Goal: Communication & Community: Ask a question

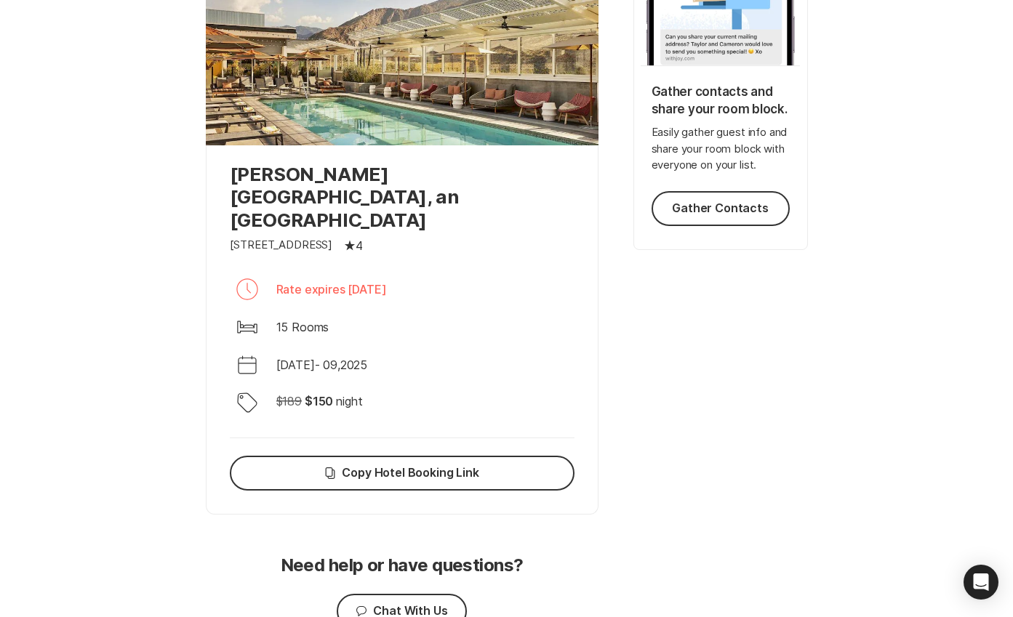
scroll to position [412, 0]
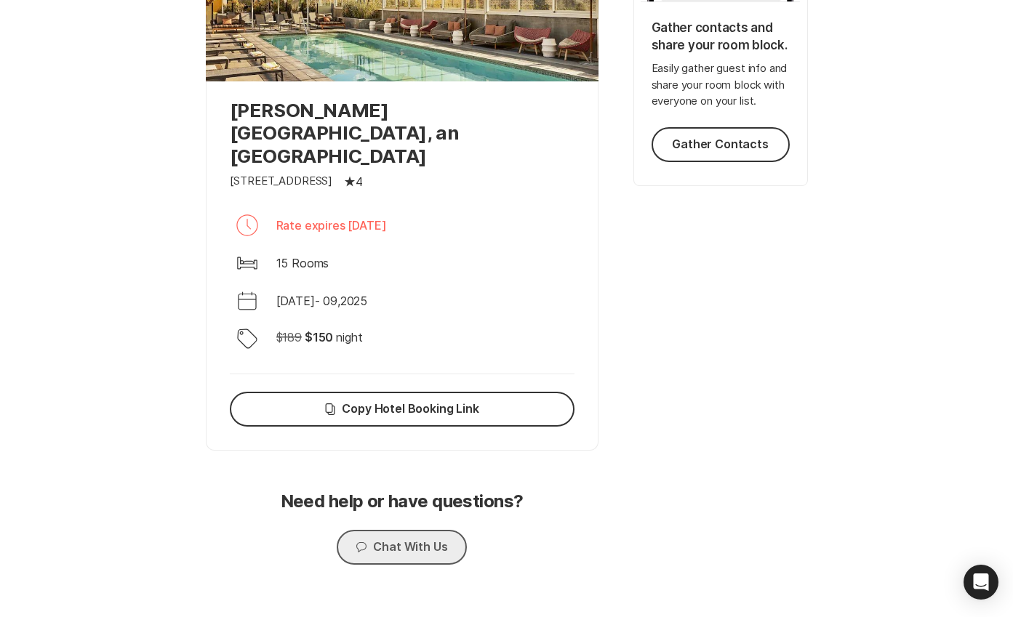
click at [381, 530] on button "Chat Chat With Us" at bounding box center [401, 547] width 129 height 35
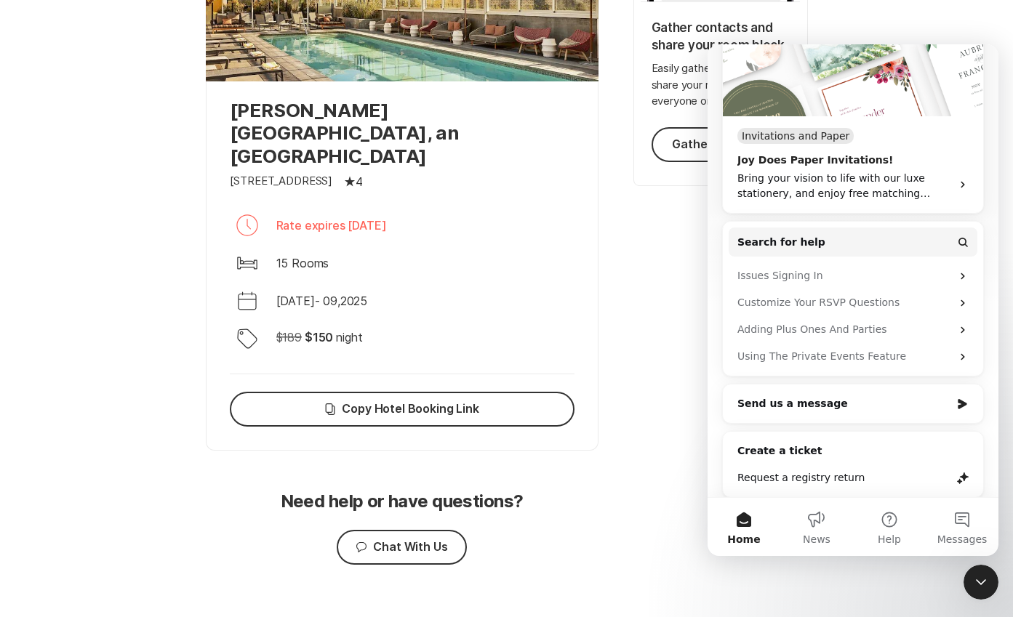
scroll to position [209, 0]
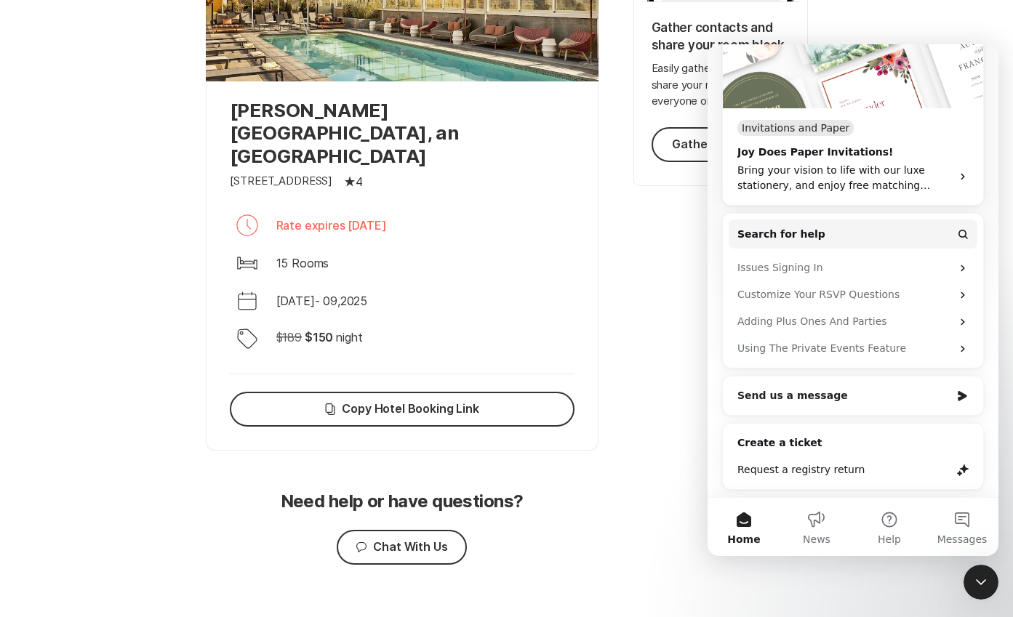
click at [776, 401] on div "Send us a message" at bounding box center [843, 395] width 213 height 15
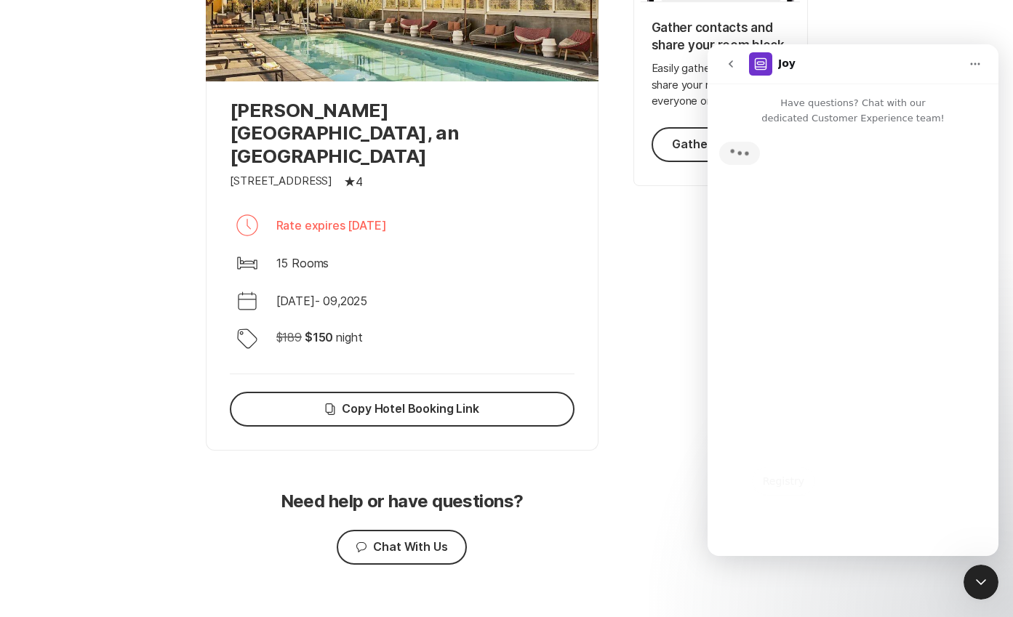
scroll to position [0, 0]
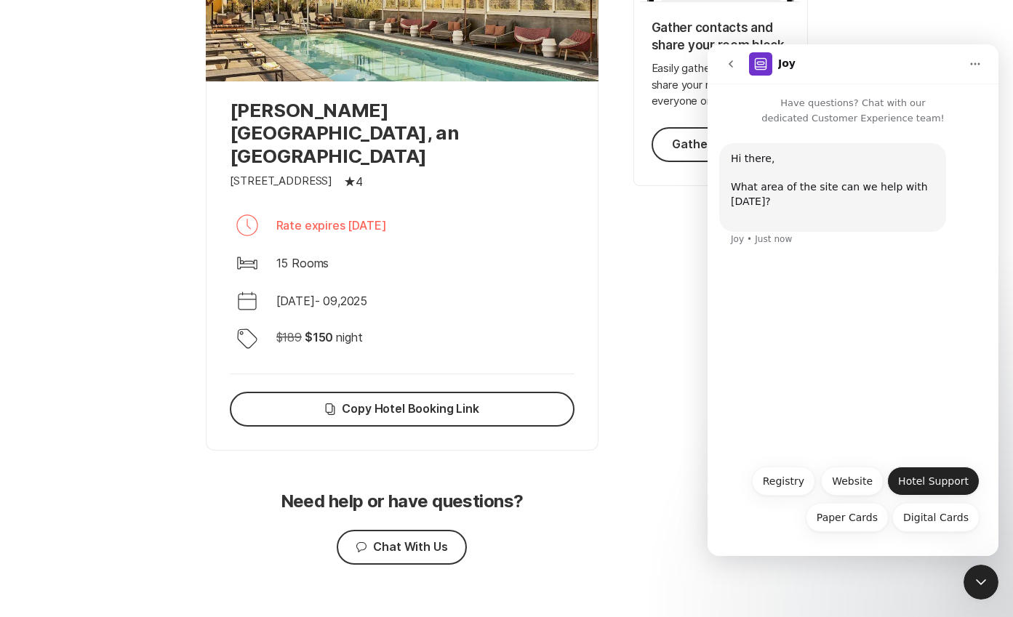
click at [929, 479] on button "Hotel Support" at bounding box center [933, 481] width 92 height 29
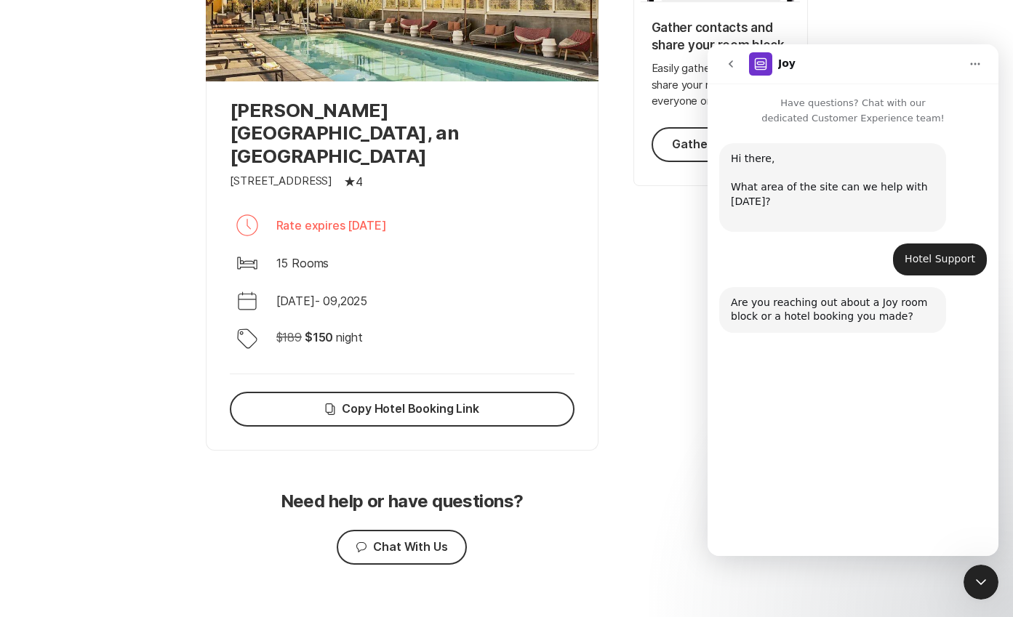
click at [858, 480] on button "Room Block" at bounding box center [841, 481] width 81 height 29
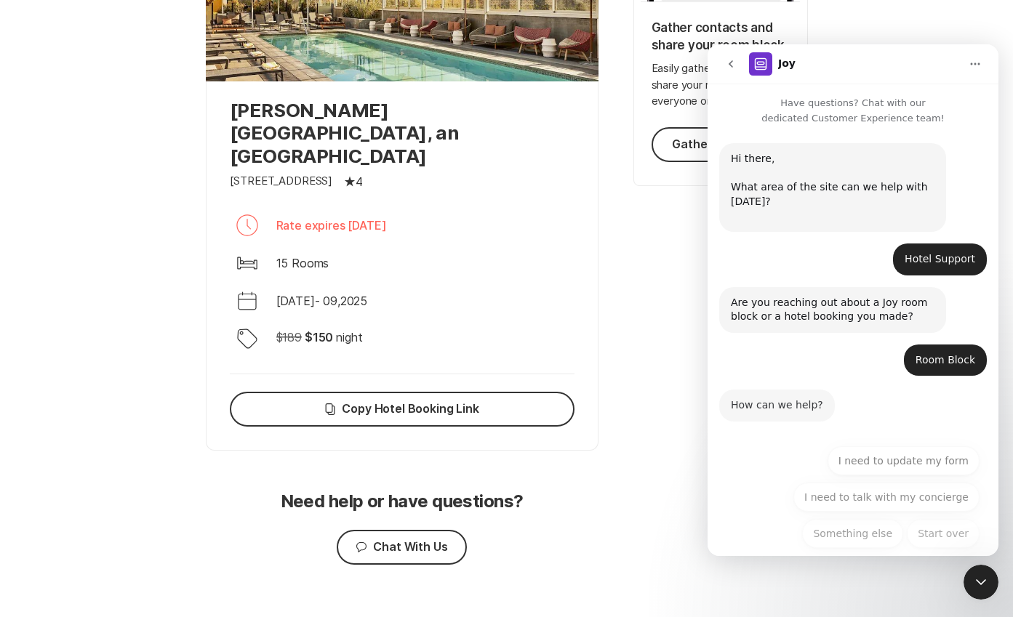
scroll to position [16, 0]
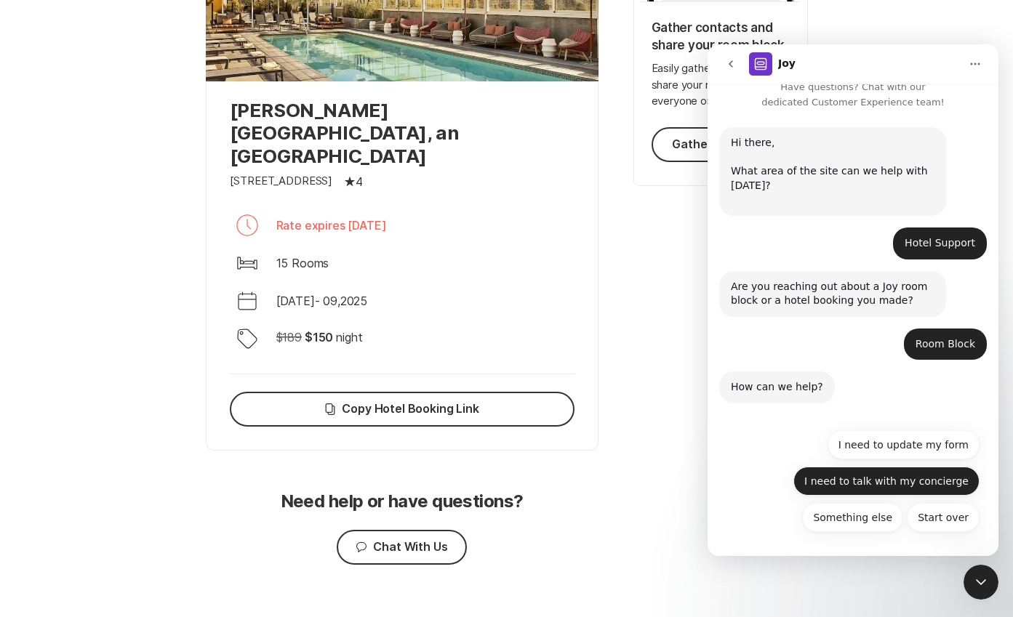
click at [825, 483] on button "I need to talk with my concierge" at bounding box center [886, 481] width 186 height 29
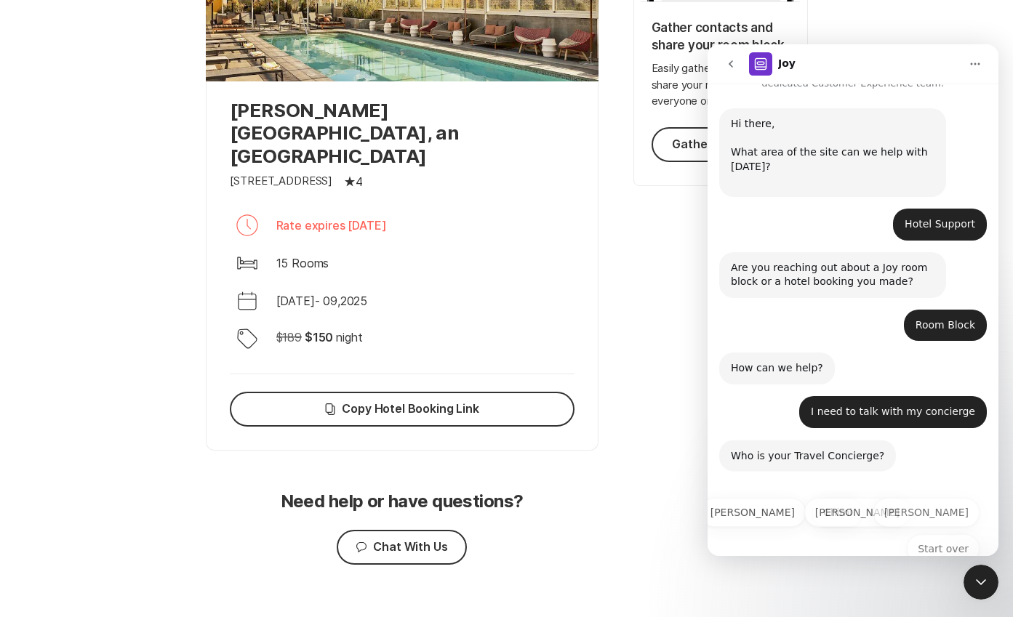
scroll to position [66, 0]
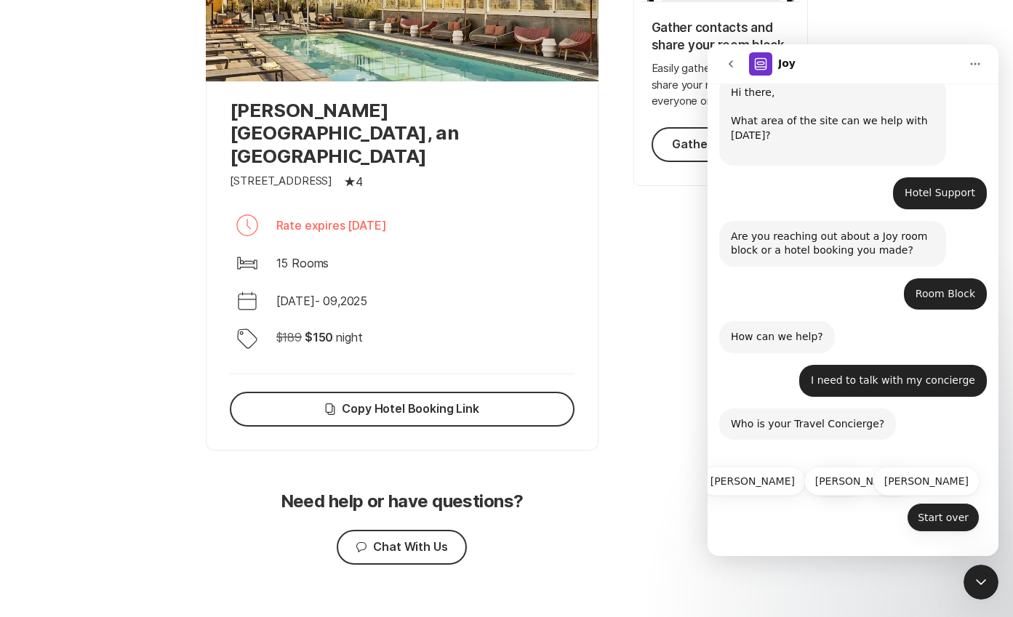
click at [924, 524] on button "Start over" at bounding box center [943, 517] width 73 height 29
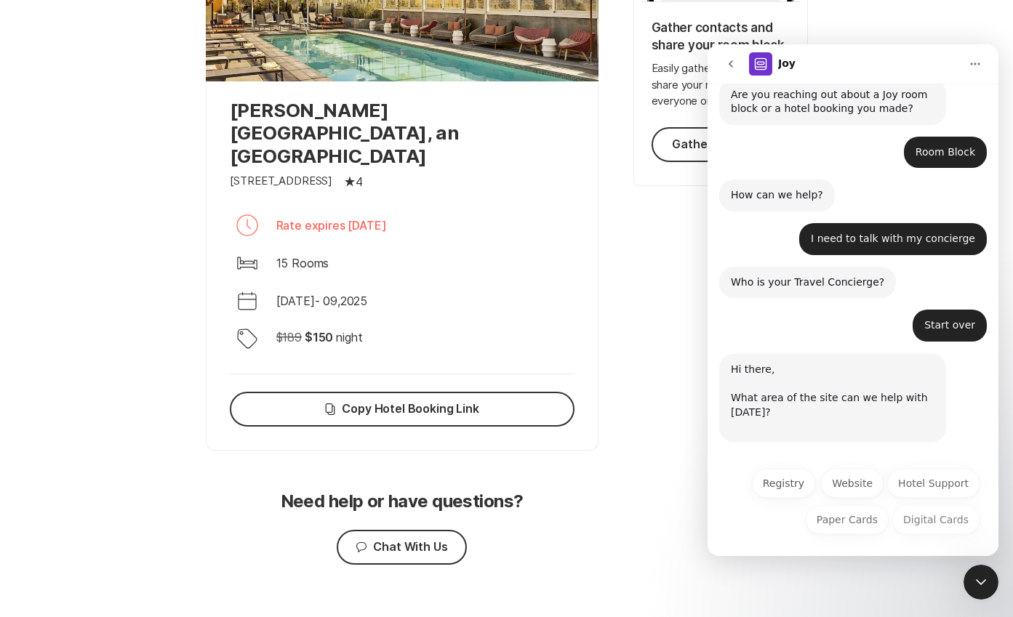
scroll to position [209, 0]
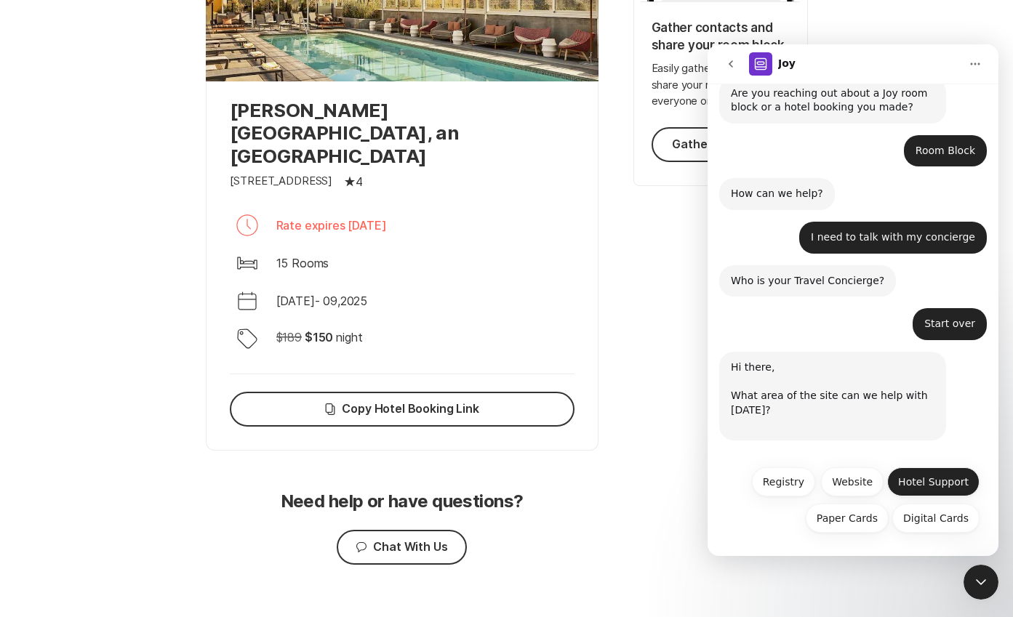
click at [932, 482] on button "Hotel Support" at bounding box center [933, 482] width 92 height 29
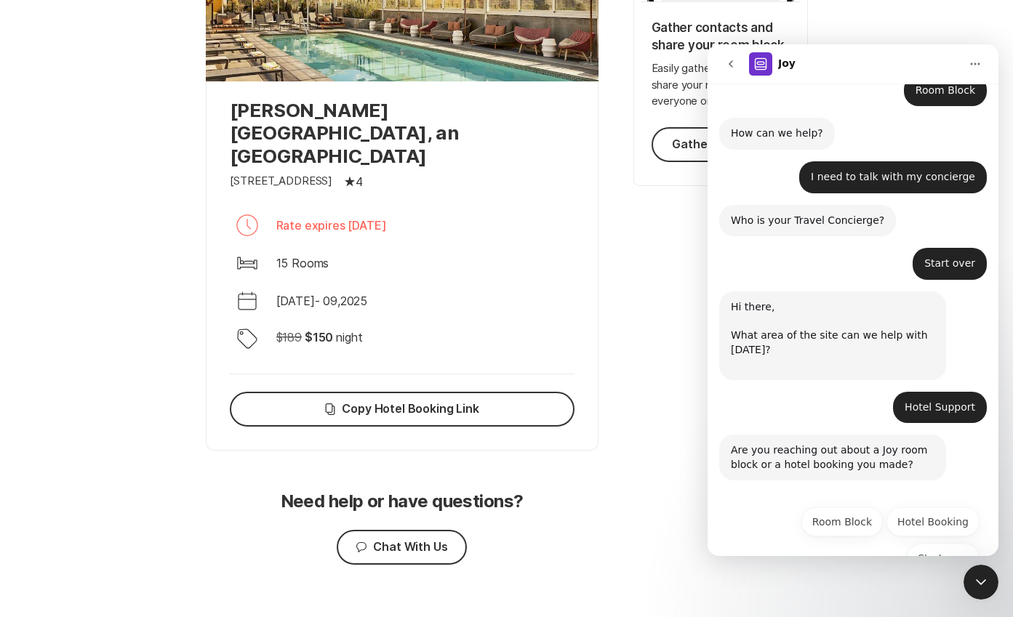
scroll to position [310, 0]
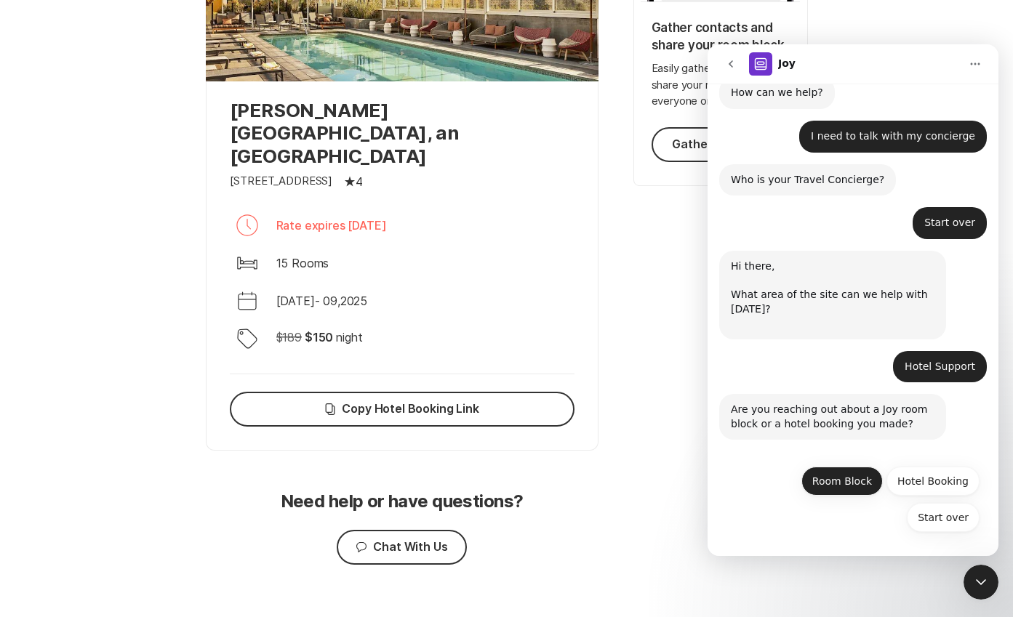
click at [838, 481] on button "Room Block" at bounding box center [841, 481] width 81 height 29
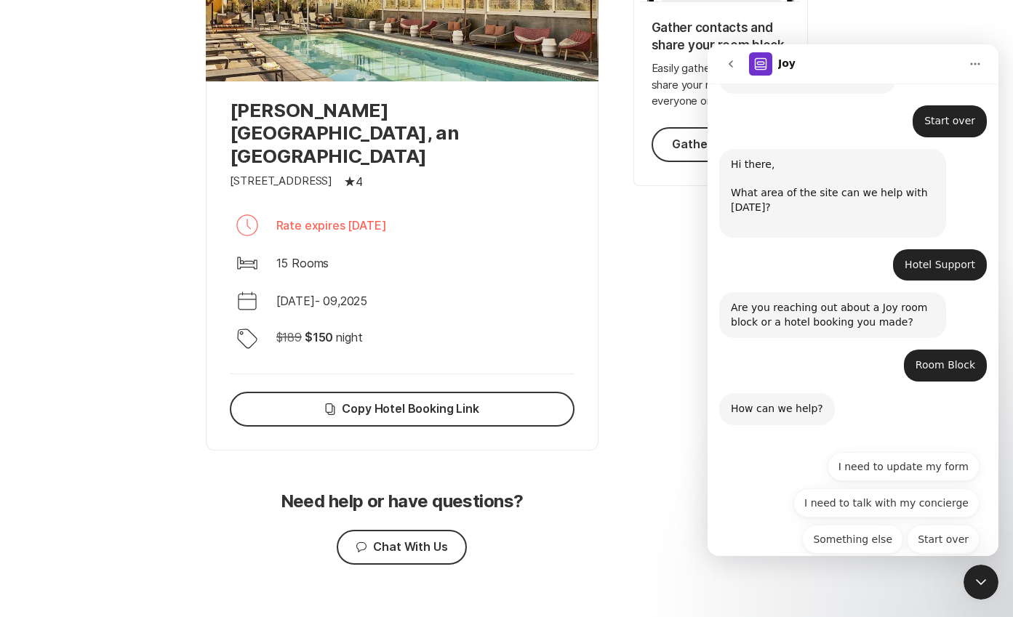
scroll to position [433, 0]
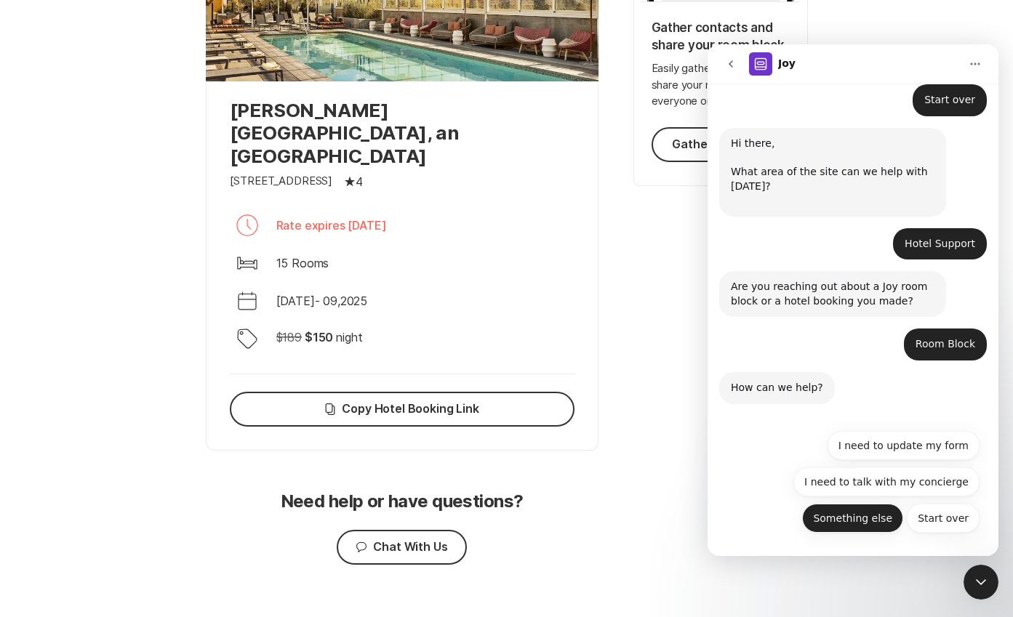
click at [867, 513] on button "Something else" at bounding box center [852, 518] width 101 height 29
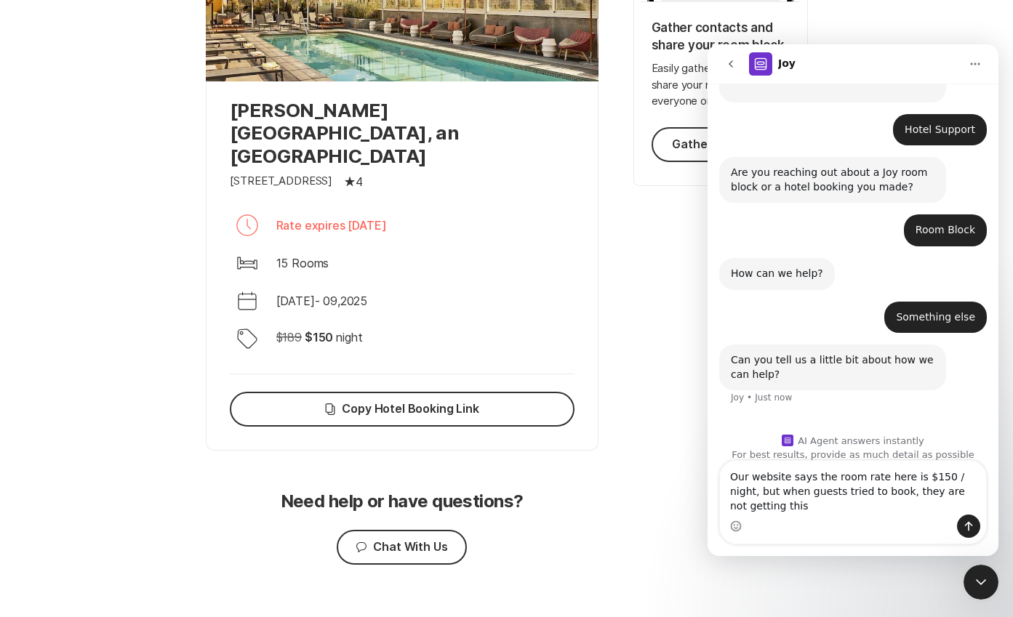
scroll to position [562, 0]
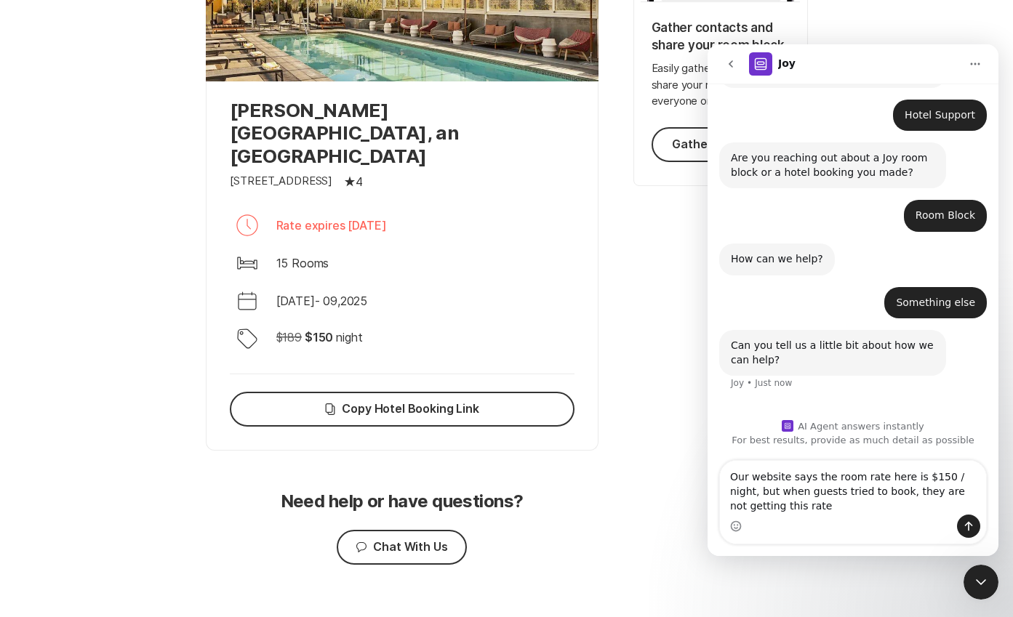
type textarea "Our website says the room rate here is $150 / night, but when guests tried to b…"
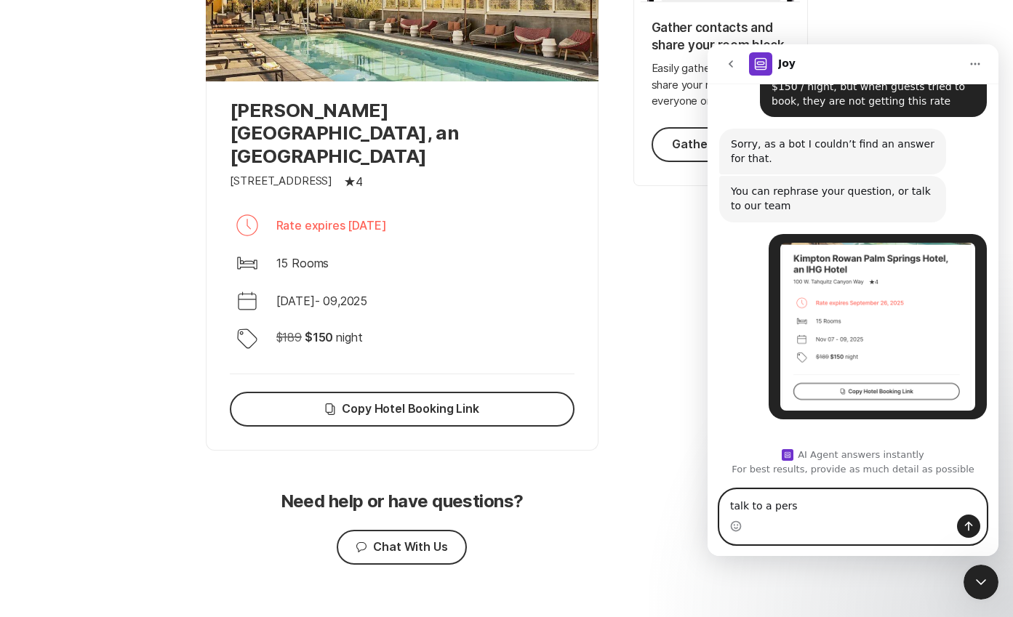
scroll to position [907, 0]
type textarea "talk to a person please"
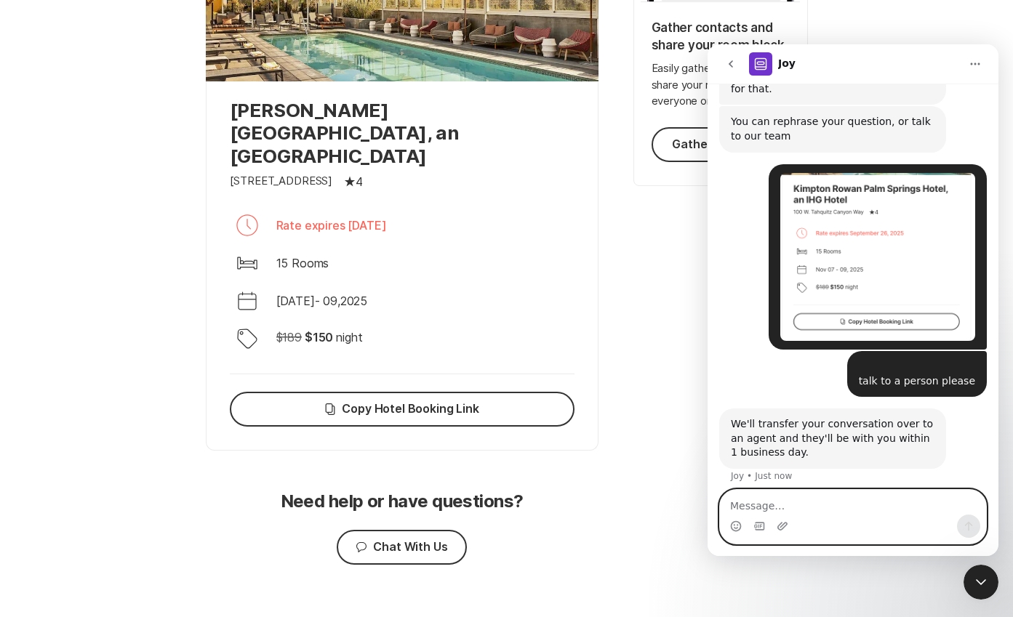
scroll to position [972, 0]
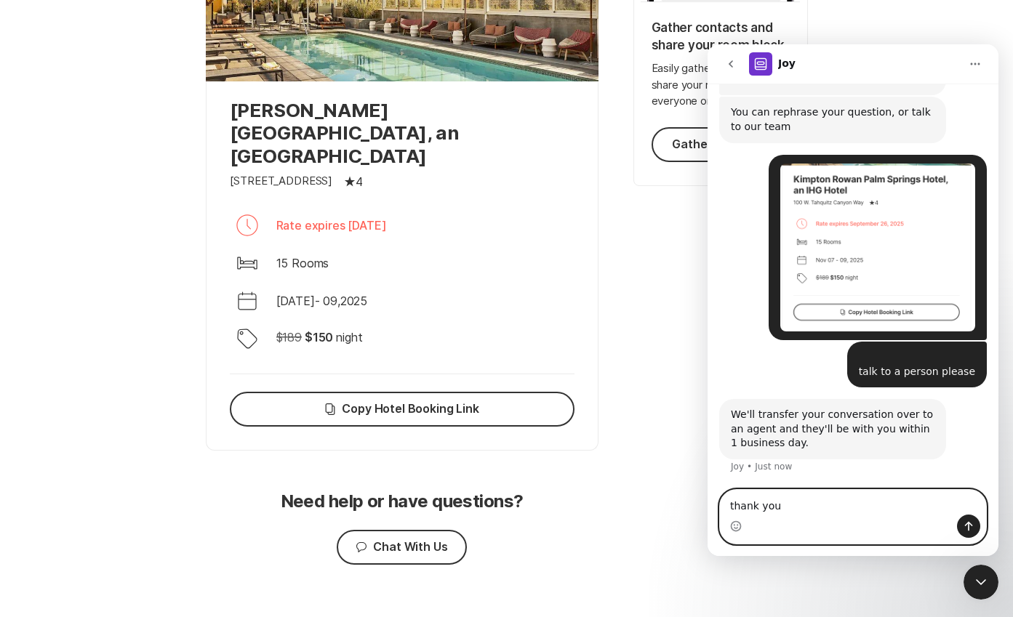
type textarea "thank you"
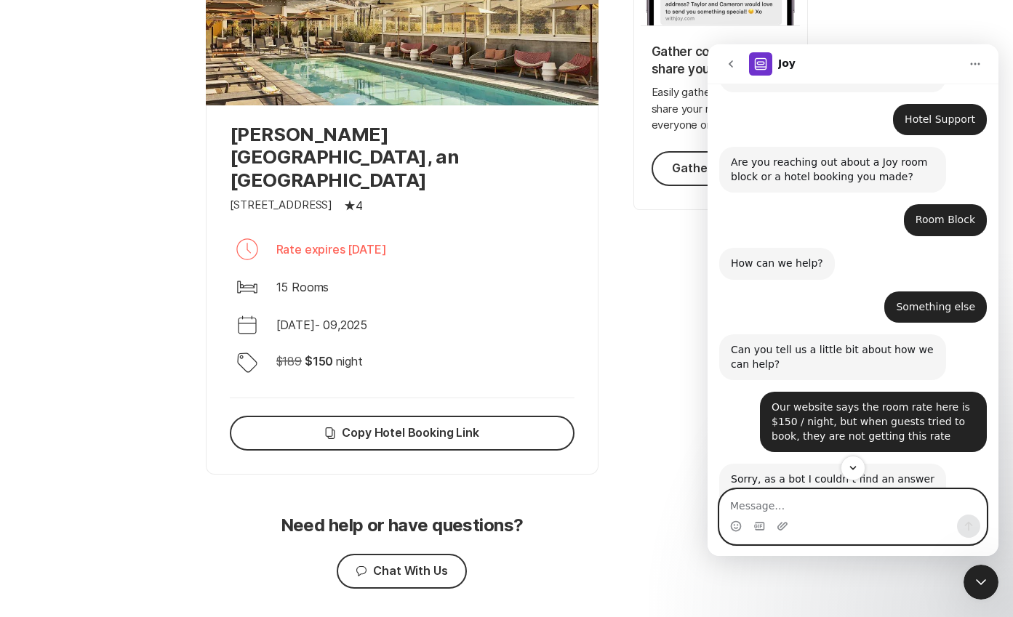
scroll to position [0, 0]
